Goal: Information Seeking & Learning: Check status

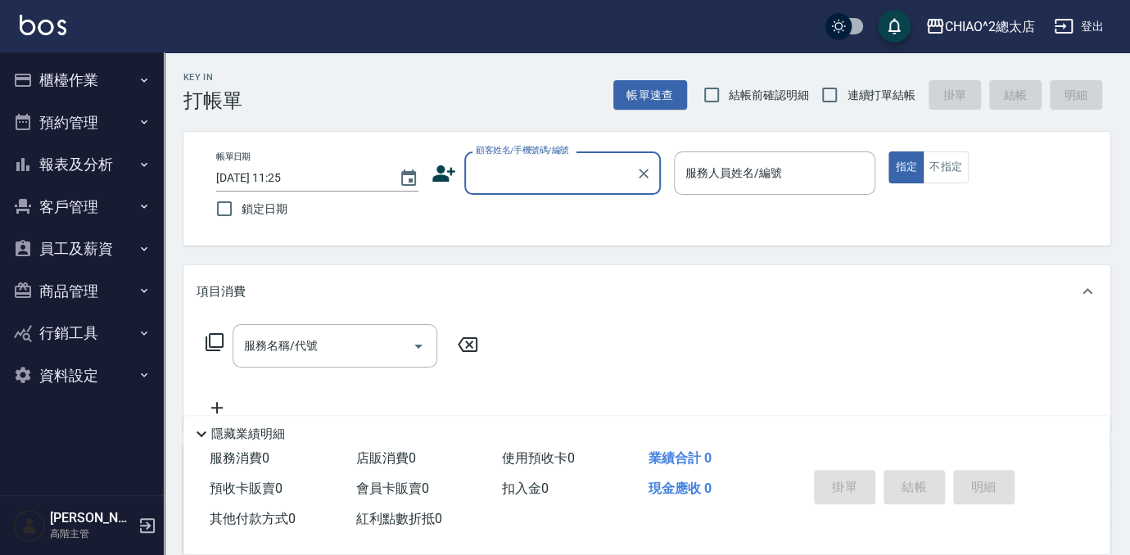
click at [66, 116] on button "預約管理" at bounding box center [82, 123] width 151 height 43
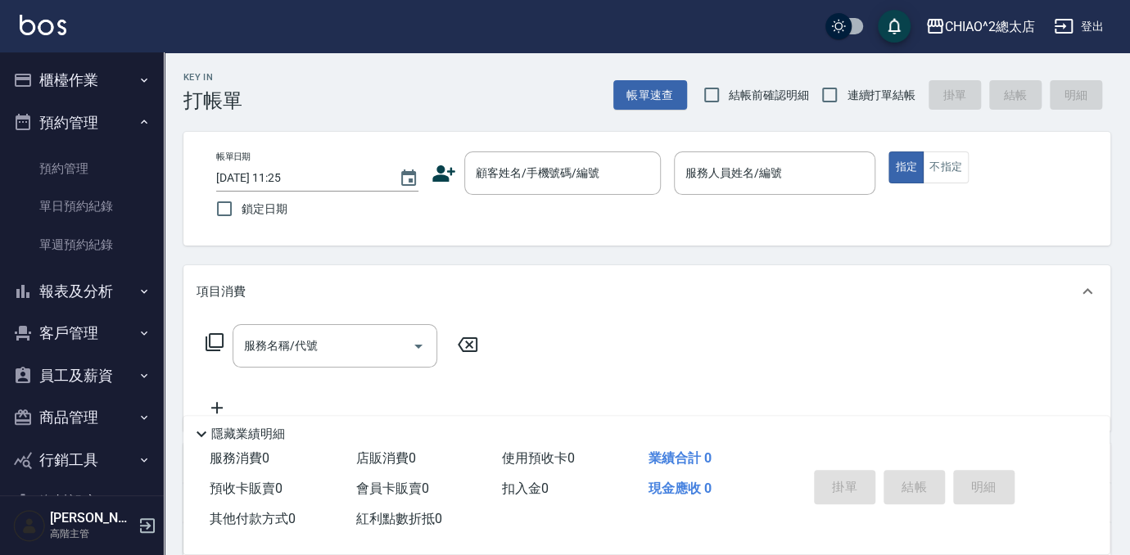
click at [63, 287] on button "報表及分析" at bounding box center [82, 291] width 151 height 43
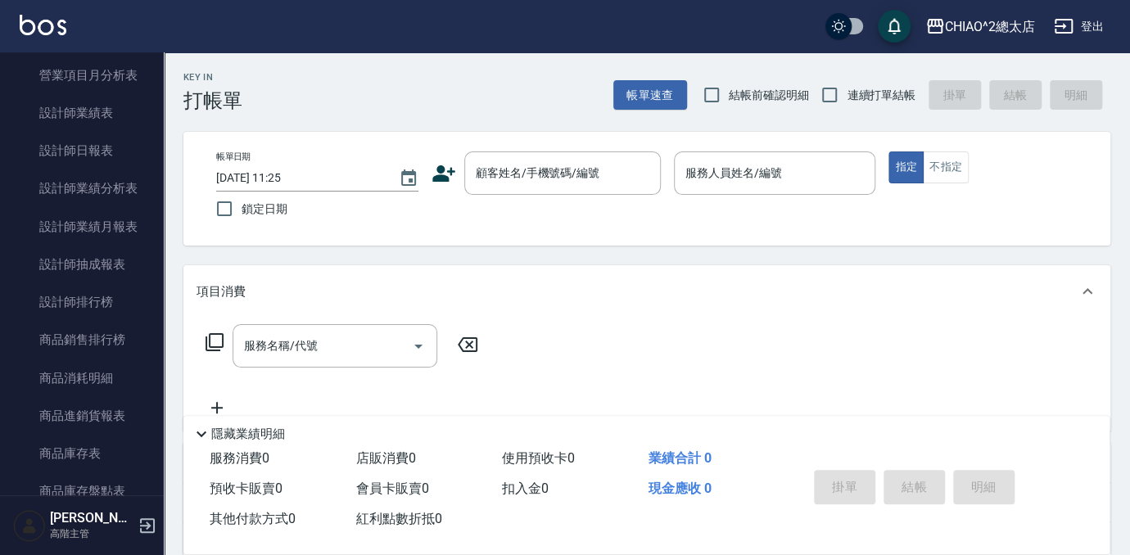
scroll to position [595, 0]
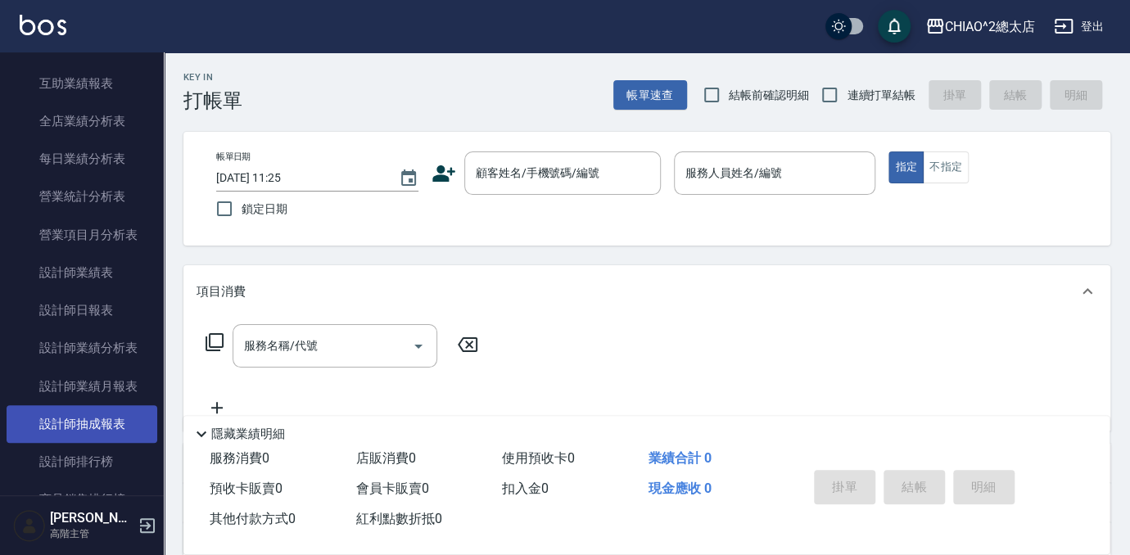
click at [69, 426] on link "設計師抽成報表" at bounding box center [82, 424] width 151 height 38
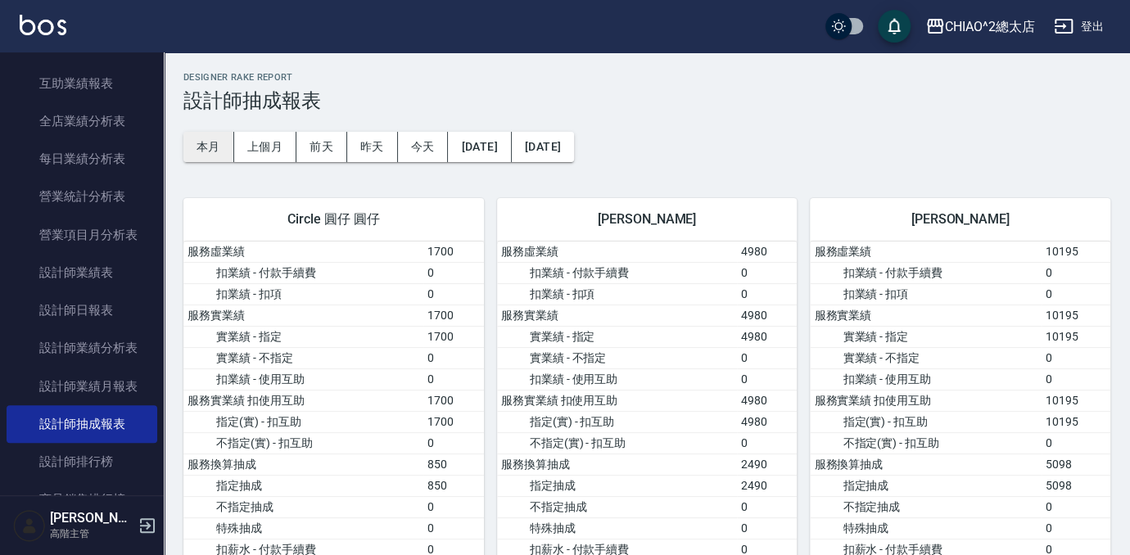
click at [193, 145] on button "本月" at bounding box center [208, 147] width 51 height 30
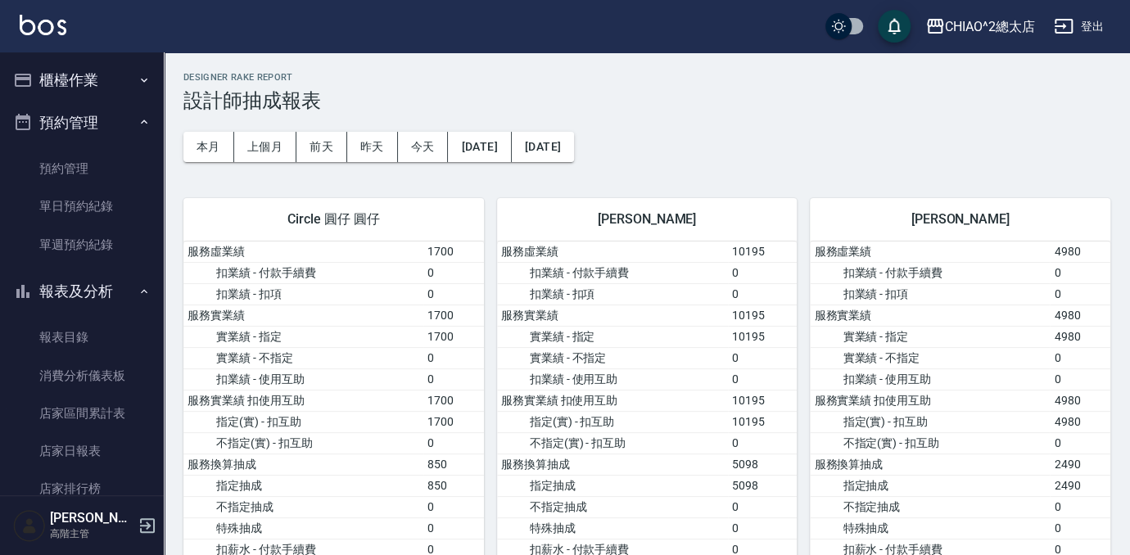
click at [73, 81] on button "櫃檯作業" at bounding box center [82, 80] width 151 height 43
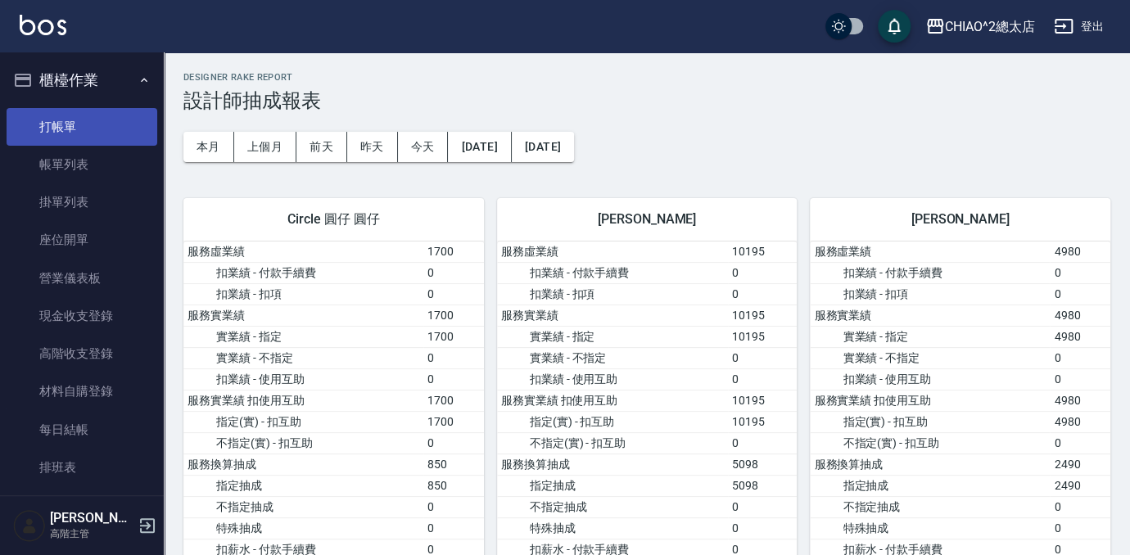
click at [57, 126] on link "打帳單" at bounding box center [82, 127] width 151 height 38
